Goal: Information Seeking & Learning: Learn about a topic

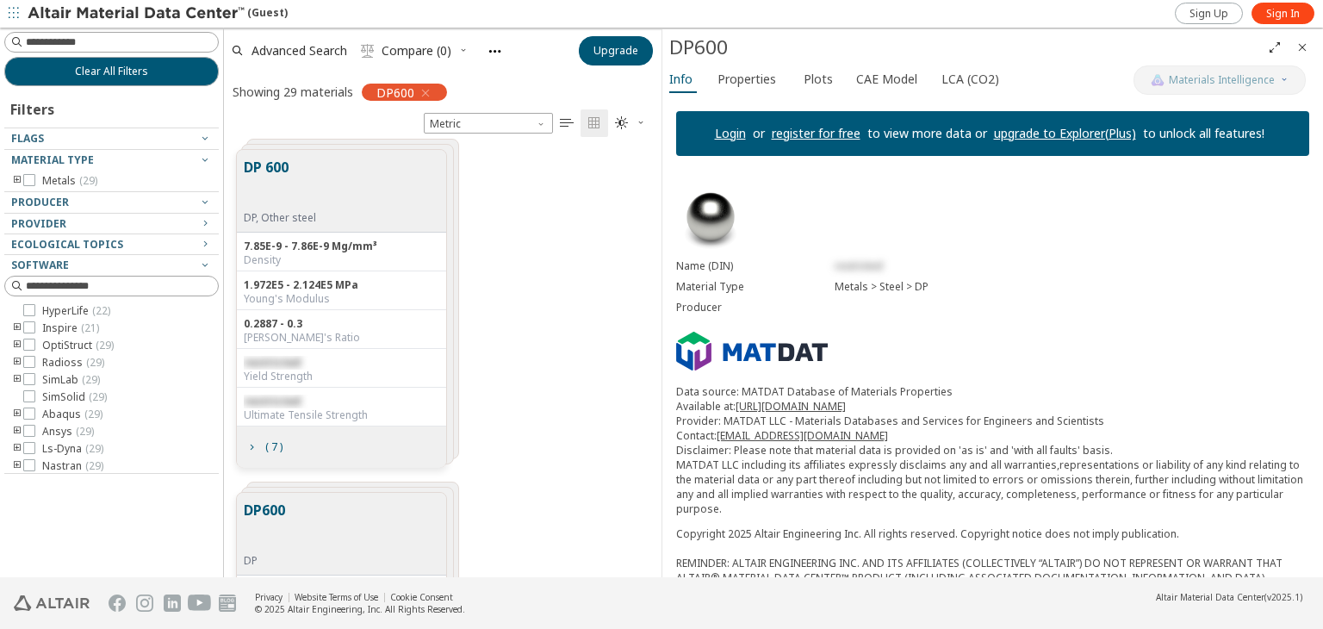
scroll to position [427, 424]
click at [318, 282] on div "1.972E5 - 2.124E5 MPa" at bounding box center [341, 285] width 195 height 14
click at [263, 442] on span "( 7 )" at bounding box center [274, 447] width 24 height 10
click at [290, 359] on span "restricted" at bounding box center [272, 362] width 57 height 15
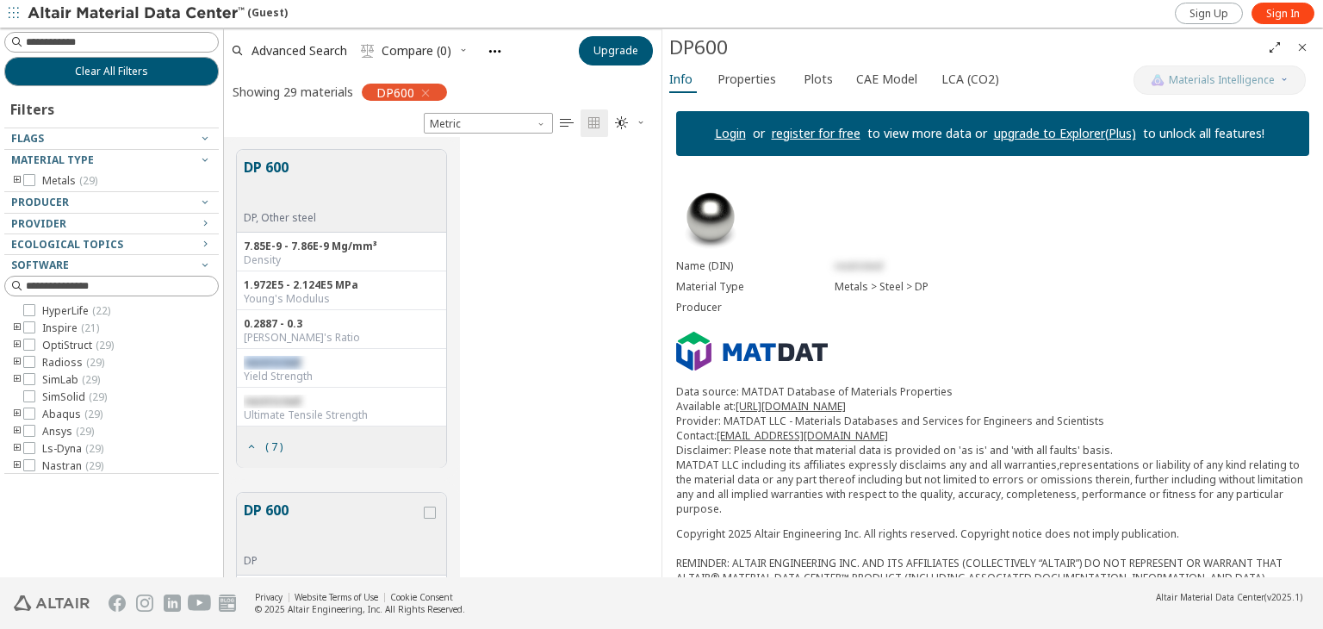
click at [290, 359] on span "restricted" at bounding box center [272, 362] width 57 height 15
click at [471, 125] on span "Metric" at bounding box center [488, 123] width 129 height 21
click at [475, 219] on div "DP 600 DP, Other steel 7.85E-9 - 7.86E-9 Mg/mm³ Density 1.972E5 - 2.124E5 MPa Y…" at bounding box center [443, 308] width 438 height 343
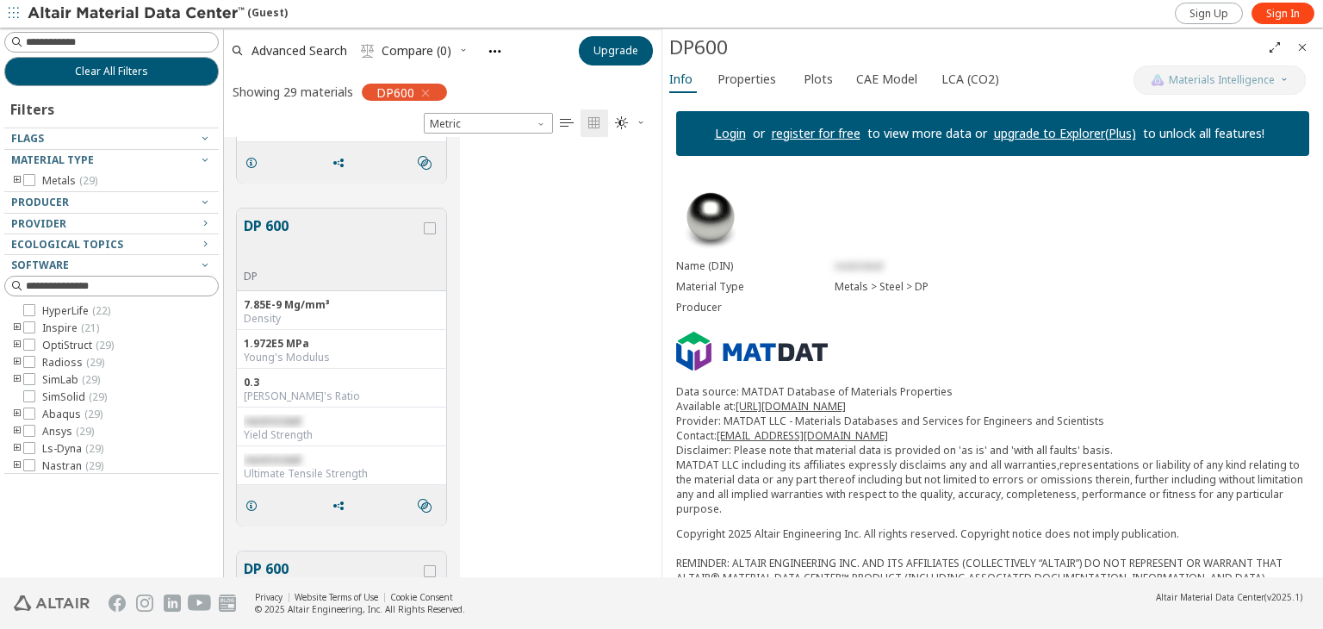
scroll to position [1292, 0]
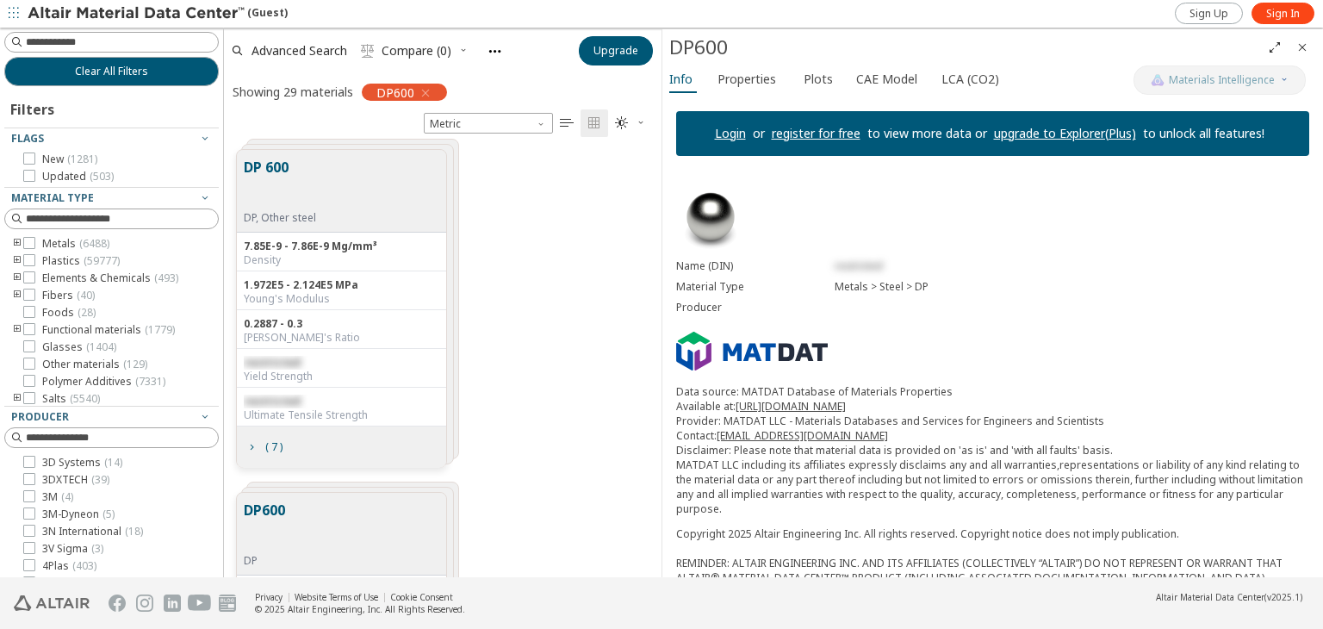
scroll to position [427, 424]
